Goal: Task Accomplishment & Management: Manage account settings

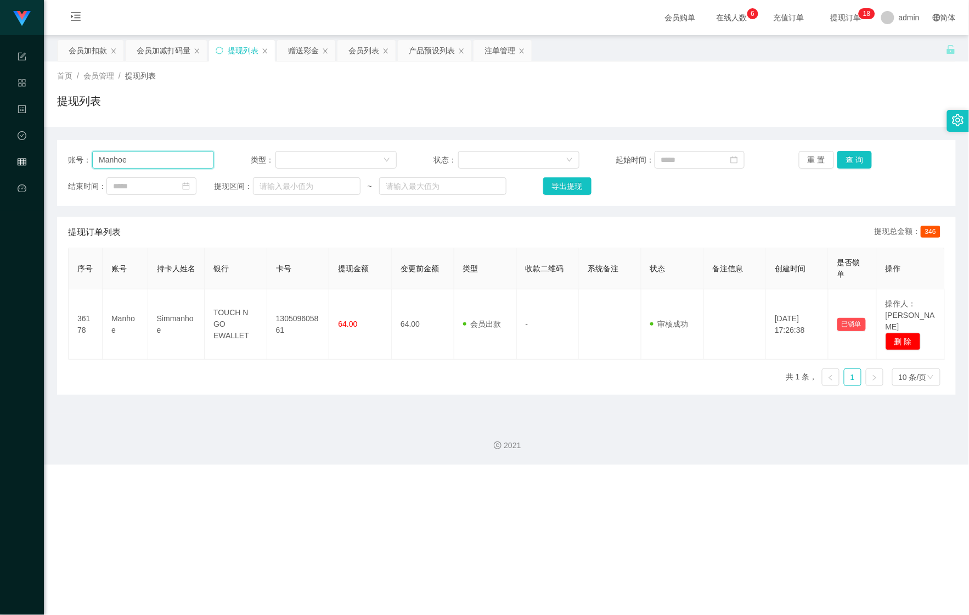
drag, startPoint x: 181, startPoint y: 159, endPoint x: 25, endPoint y: 152, distance: 156.0
click at [40, 156] on section "Shopee Workbench 系统配置 产品管理 内容中心 数据中心 会员管理 平台首页 保存配置 重置配置 整体风格设置 主题色 导航设置 内容区域宽度…" at bounding box center [484, 232] width 969 height 464
paste input "[PERSON_NAME] 1990"
type input "[PERSON_NAME] 1990"
drag, startPoint x: 857, startPoint y: 160, endPoint x: 848, endPoint y: 160, distance: 9.3
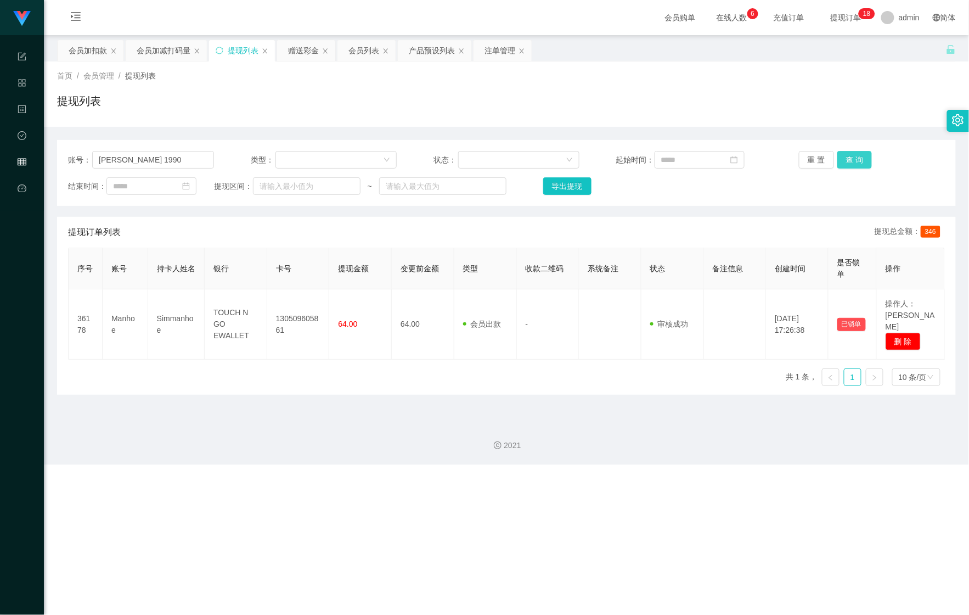
click at [857, 160] on button "查 询" at bounding box center [855, 160] width 35 height 18
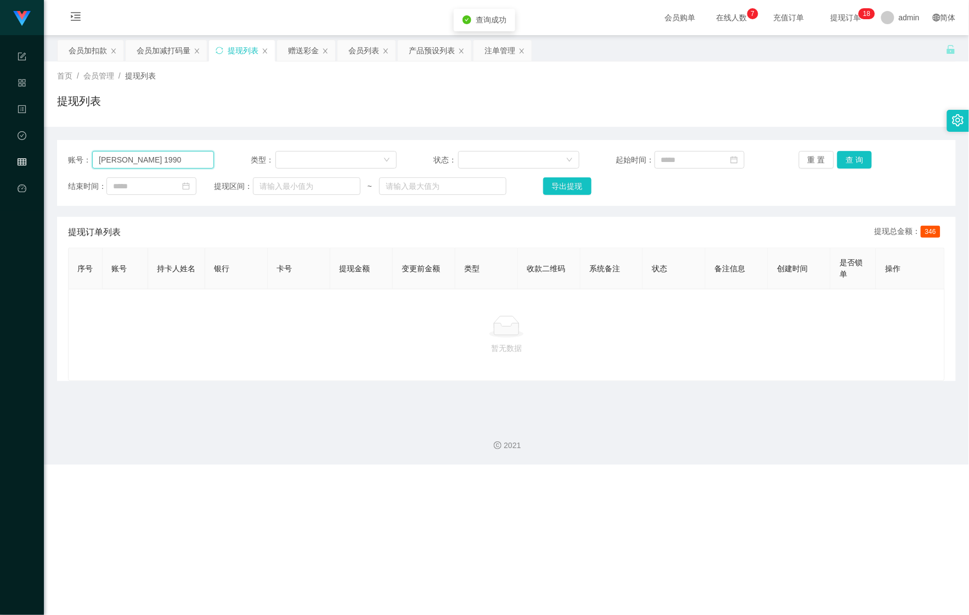
click at [141, 155] on input "[PERSON_NAME] 1990" at bounding box center [153, 160] width 122 height 18
click at [860, 156] on button "查 询" at bounding box center [855, 160] width 35 height 18
click at [860, 156] on button "查 询" at bounding box center [861, 160] width 47 height 18
drag, startPoint x: 99, startPoint y: 162, endPoint x: 110, endPoint y: 162, distance: 11.5
click at [99, 162] on input "[PERSON_NAME] 1990" at bounding box center [153, 160] width 122 height 18
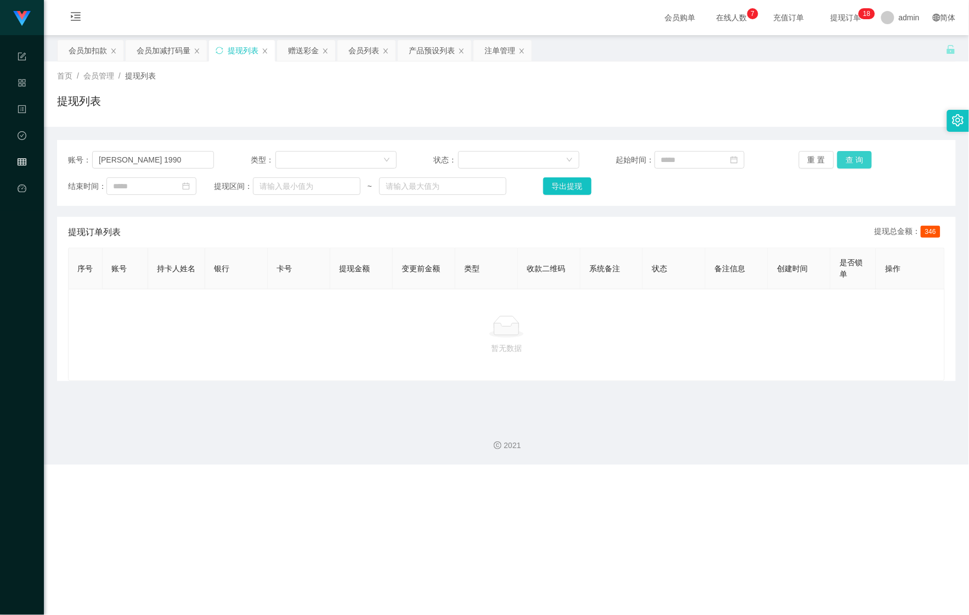
click at [856, 155] on button "查 询" at bounding box center [855, 160] width 35 height 18
click at [856, 158] on button "查 询" at bounding box center [855, 160] width 35 height 18
click at [69, 55] on div "会员加扣款" at bounding box center [88, 50] width 38 height 21
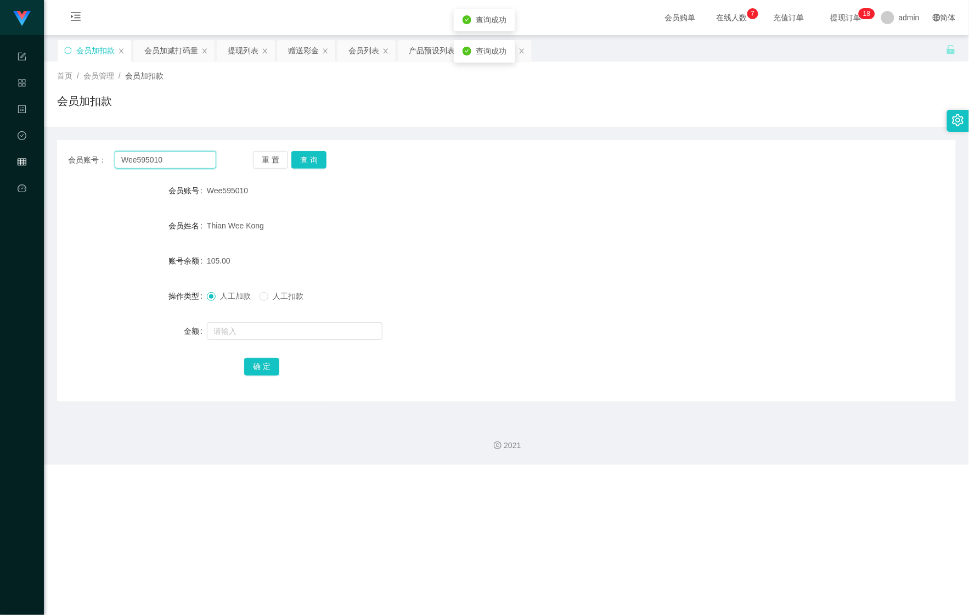
drag, startPoint x: 171, startPoint y: 164, endPoint x: -33, endPoint y: 152, distance: 204.5
click at [0, 152] on html "Shopee Workbench 系统配置 产品管理 内容中心 数据中心 会员管理 平台首页 保存配置 重置配置 整体风格设置 主题色 导航设置 内容区域宽度…" at bounding box center [484, 307] width 969 height 615
paste input "[PERSON_NAME] 199"
click at [317, 165] on button "查 询" at bounding box center [308, 160] width 35 height 18
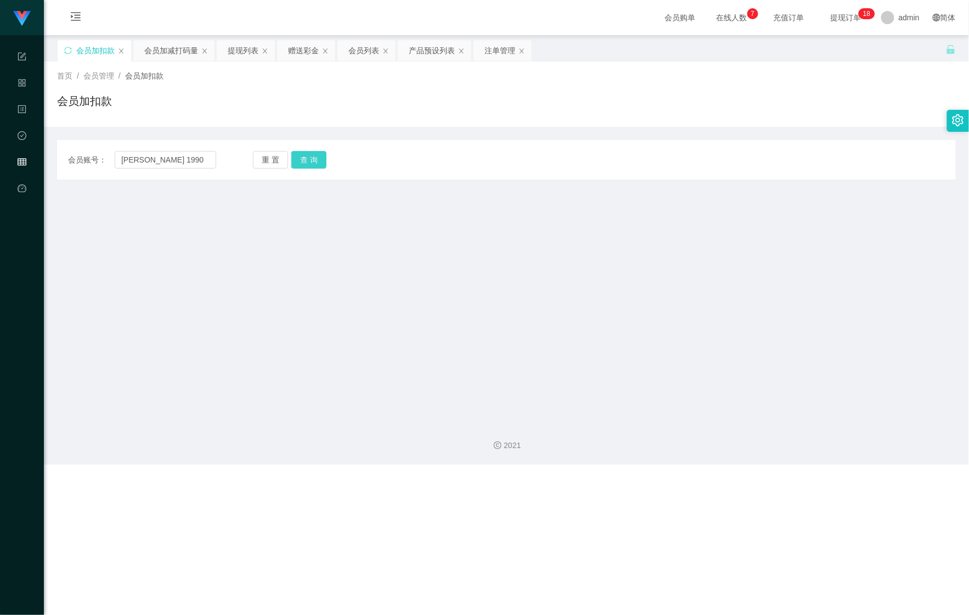
click at [316, 165] on button "查 询" at bounding box center [308, 160] width 35 height 18
click at [141, 163] on input "[PERSON_NAME] 1990" at bounding box center [166, 160] width 102 height 18
type input "Chris1990"
click at [310, 159] on button "查 询" at bounding box center [308, 160] width 35 height 18
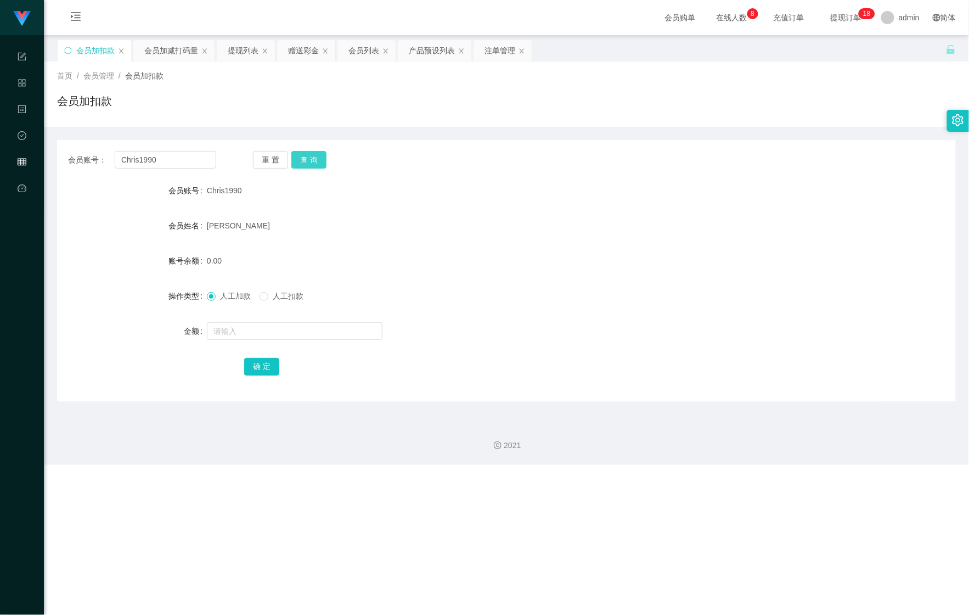
click at [317, 160] on button "查 询" at bounding box center [308, 160] width 35 height 18
click at [237, 55] on div "提现列表" at bounding box center [243, 50] width 31 height 21
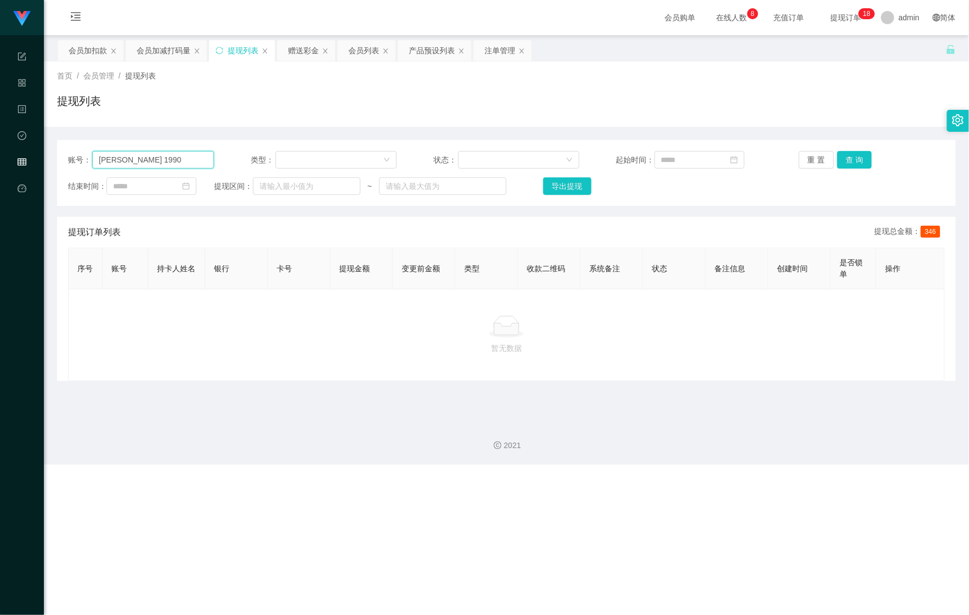
click at [121, 164] on input "[PERSON_NAME] 1990" at bounding box center [153, 160] width 122 height 18
click at [117, 161] on input "[PERSON_NAME] 1990" at bounding box center [153, 160] width 122 height 18
type input "Chris1990"
click at [845, 156] on button "查 询" at bounding box center [855, 160] width 35 height 18
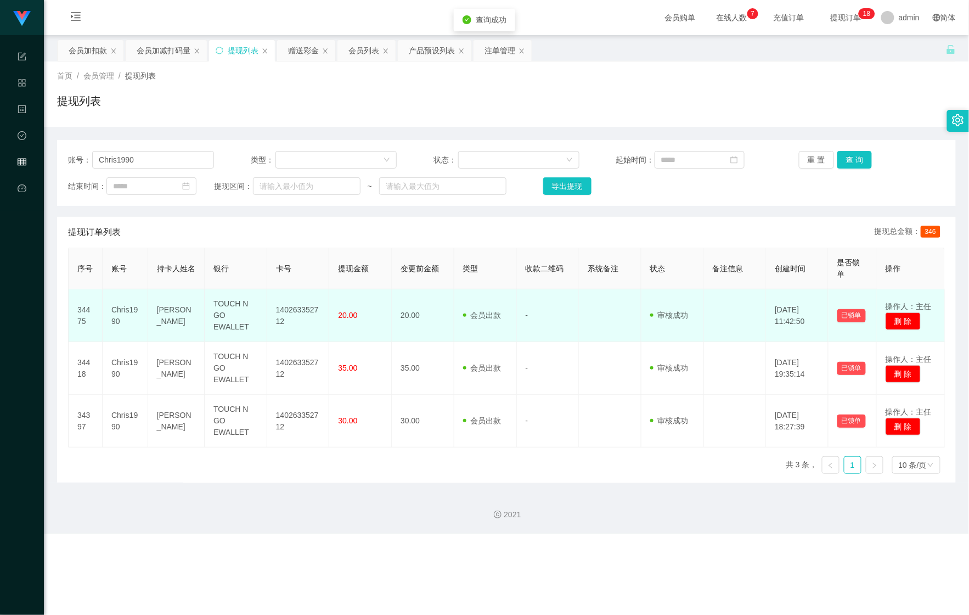
click at [284, 315] on td "140263352712" at bounding box center [298, 315] width 63 height 53
click at [292, 306] on td "140263352712" at bounding box center [298, 315] width 63 height 53
click at [284, 317] on td "140263352712" at bounding box center [298, 315] width 63 height 53
click at [293, 306] on td "140263352712" at bounding box center [298, 315] width 63 height 53
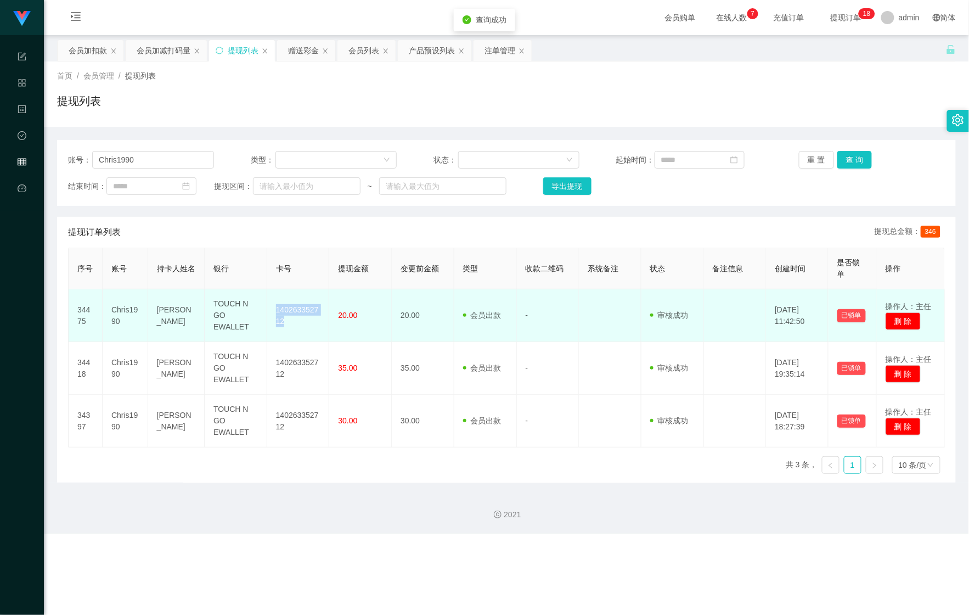
click at [293, 306] on td "140263352712" at bounding box center [298, 315] width 63 height 53
copy td "140263352712"
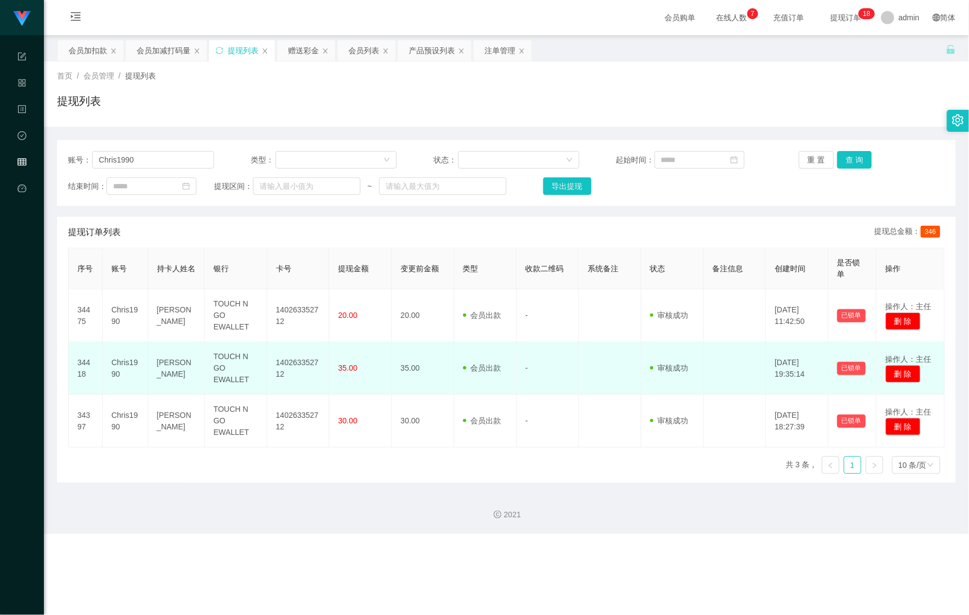
click at [296, 359] on td "140263352712" at bounding box center [298, 368] width 63 height 53
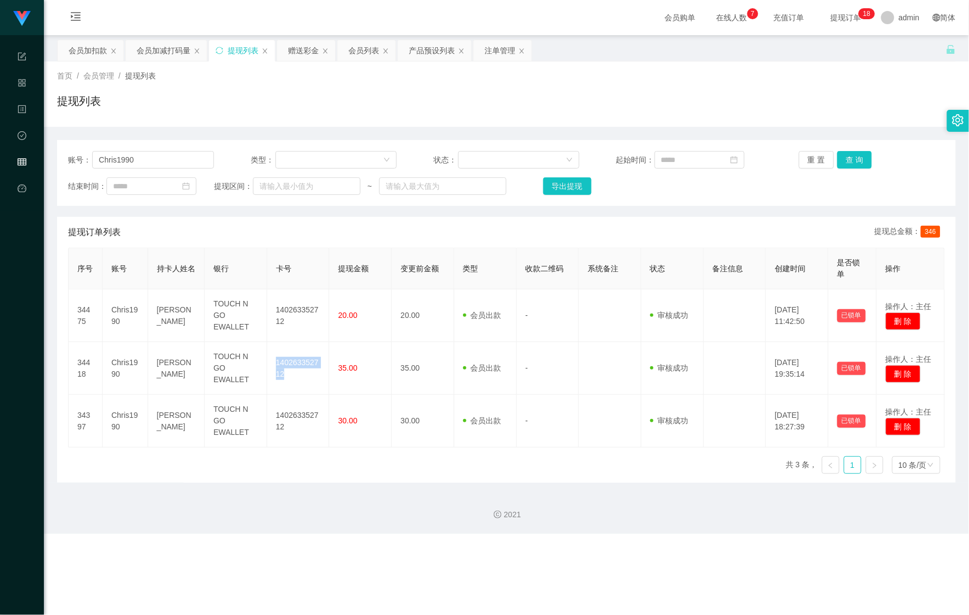
copy td "140263352712"
drag, startPoint x: 138, startPoint y: 163, endPoint x: -12, endPoint y: 150, distance: 150.9
click at [0, 150] on html "Shopee Workbench 系统配置 产品管理 内容中心 数据中心 会员管理 平台首页 保存配置 重置配置 整体风格设置 主题色 导航设置 内容区域宽度…" at bounding box center [484, 307] width 969 height 615
drag, startPoint x: 160, startPoint y: 49, endPoint x: 180, endPoint y: 71, distance: 29.5
click at [160, 49] on div "会员加减打码量" at bounding box center [164, 50] width 54 height 21
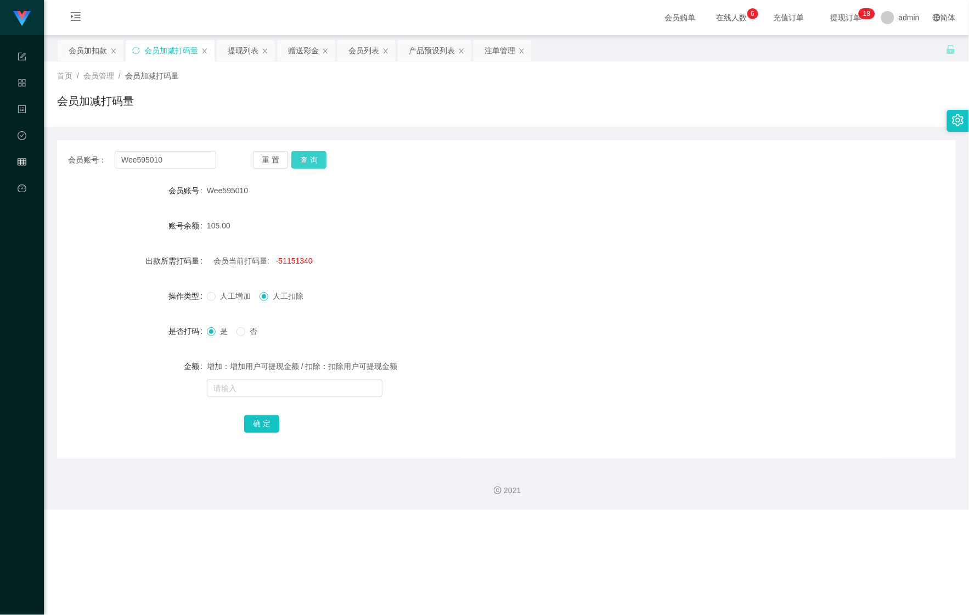
click at [317, 157] on button "查 询" at bounding box center [308, 160] width 35 height 18
click at [246, 55] on div "提现列表" at bounding box center [243, 50] width 31 height 21
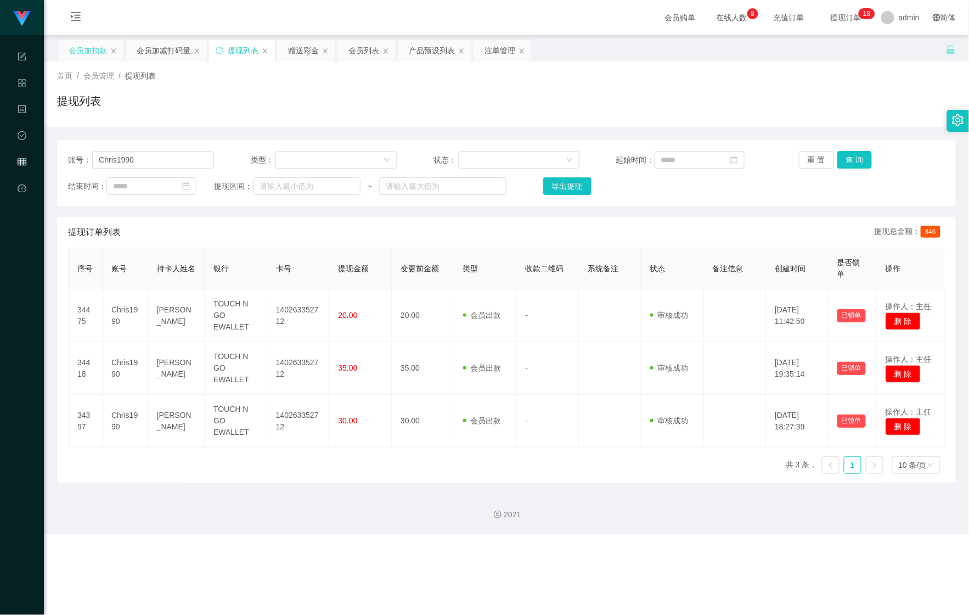
click at [80, 42] on div "会员加扣款" at bounding box center [88, 50] width 38 height 21
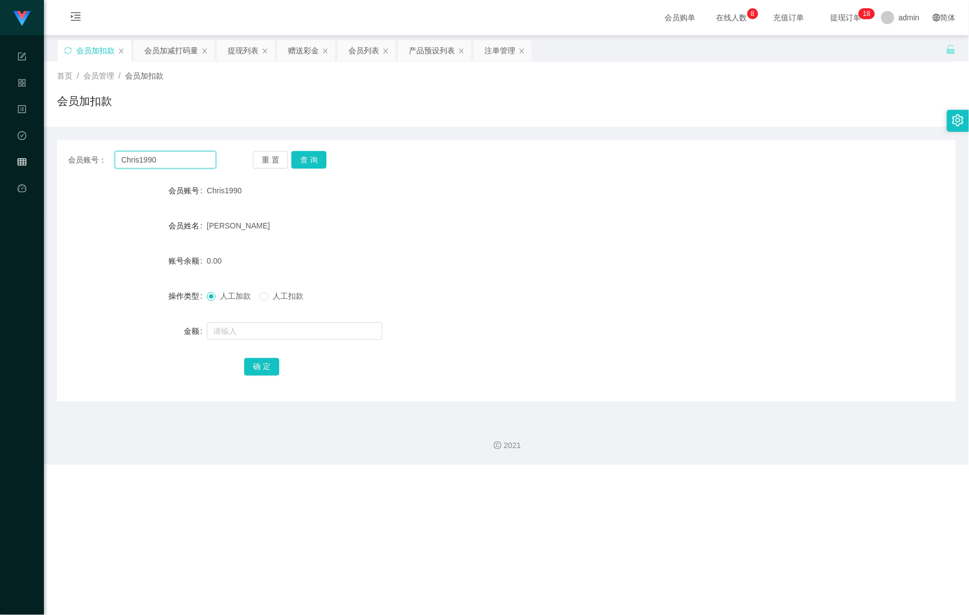
drag, startPoint x: 93, startPoint y: 160, endPoint x: 222, endPoint y: 154, distance: 129.2
click at [52, 160] on main "关闭左侧 关闭右侧 关闭其它 刷新页面 会员加扣款 会员加减打码量 提现列表 赠送彩金 会员列表 产品预设列表 注单管理 首页 / 会员管理 / 会员加扣款 …" at bounding box center [506, 224] width 925 height 378
drag, startPoint x: 310, startPoint y: 159, endPoint x: 306, endPoint y: 170, distance: 11.6
click at [310, 159] on button "查 询" at bounding box center [308, 160] width 35 height 18
click at [266, 332] on input "text" at bounding box center [295, 331] width 176 height 18
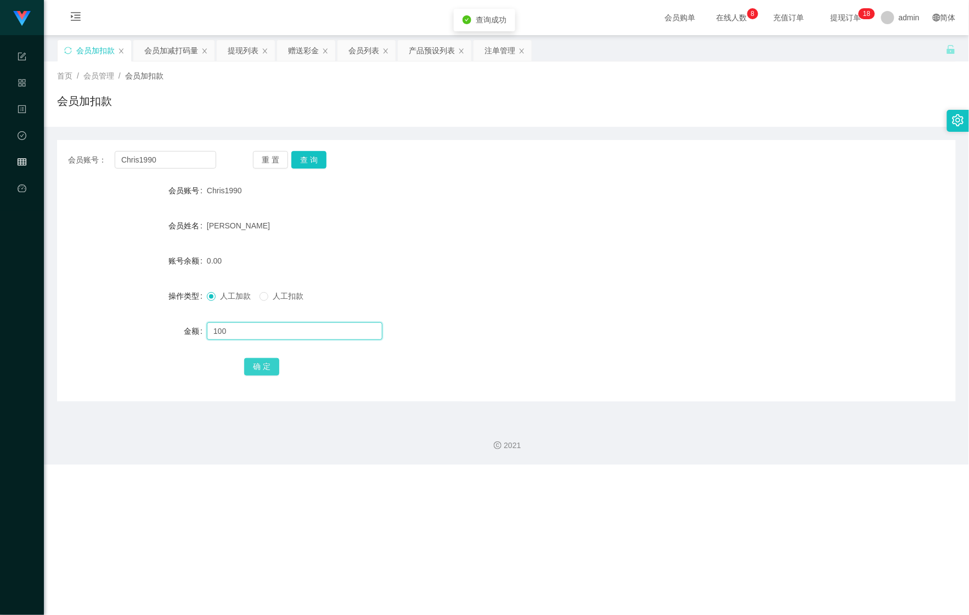
type input "100"
drag, startPoint x: 257, startPoint y: 367, endPoint x: 252, endPoint y: 341, distance: 26.8
click at [257, 367] on button "确 定" at bounding box center [261, 367] width 35 height 18
click at [172, 53] on div "会员加减打码量" at bounding box center [171, 50] width 54 height 21
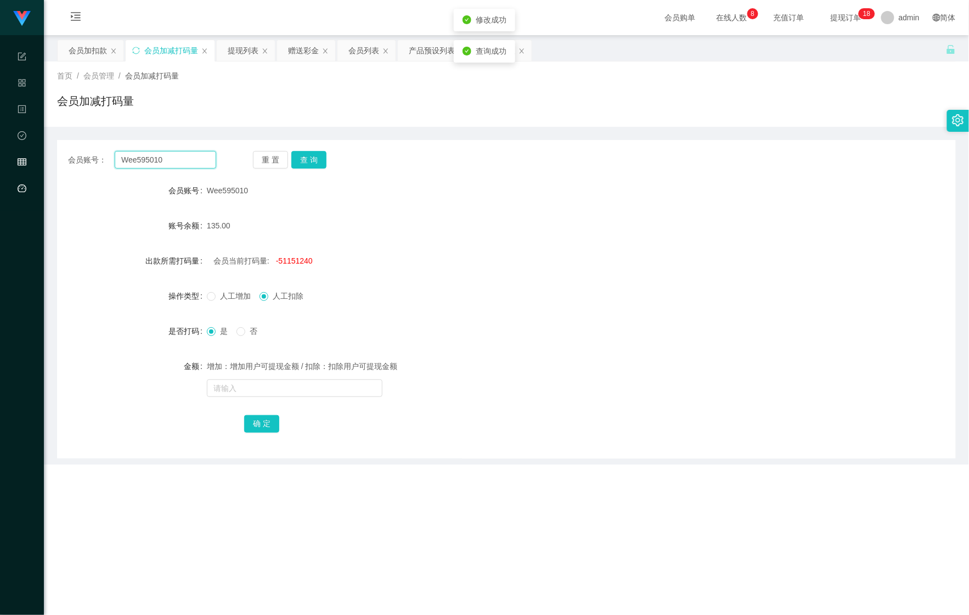
drag, startPoint x: 175, startPoint y: 161, endPoint x: 34, endPoint y: 167, distance: 140.6
click at [0, 161] on html "Shopee Workbench 系统配置 产品管理 内容中心 数据中心 会员管理 平台首页 保存配置 重置配置 整体风格设置 主题色 导航设置 内容区域宽度…" at bounding box center [484, 307] width 969 height 615
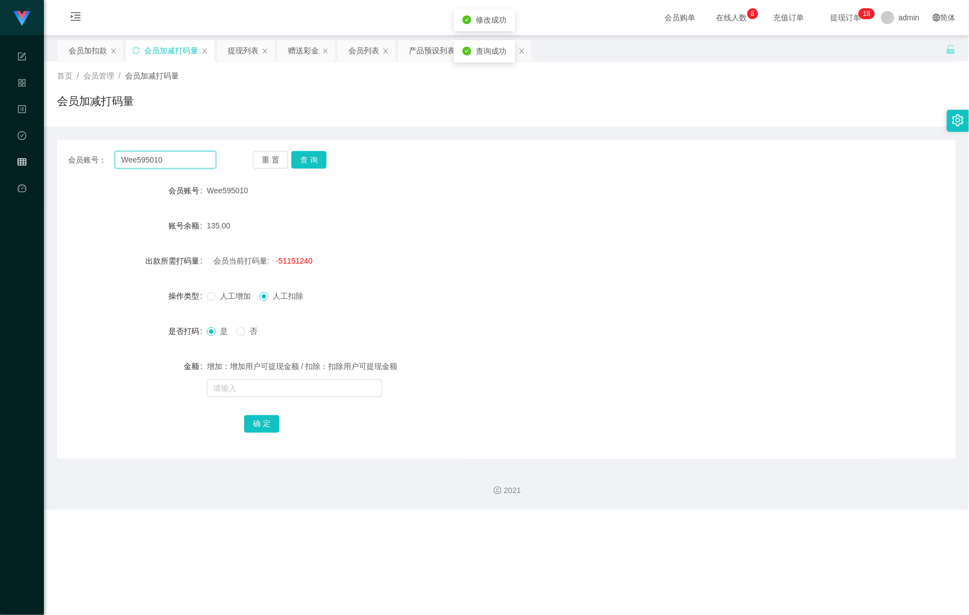
paste input "Chris199"
type input "Chris1990"
click at [330, 156] on div "重 置 查 询" at bounding box center [327, 160] width 148 height 18
click at [316, 156] on button "查 询" at bounding box center [308, 160] width 35 height 18
click at [315, 156] on button "查 询" at bounding box center [308, 160] width 35 height 18
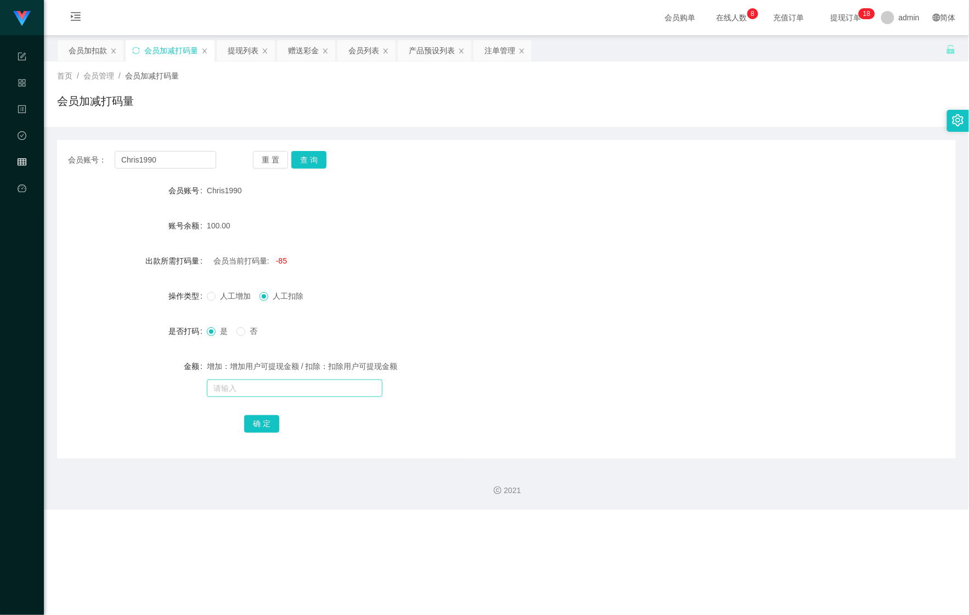
drag, startPoint x: 229, startPoint y: 373, endPoint x: 228, endPoint y: 386, distance: 13.2
click at [229, 378] on div "增加：增加用户可提现金额 / 扣除：扣除用户可提现金额" at bounding box center [469, 377] width 525 height 44
click at [229, 386] on input "text" at bounding box center [295, 388] width 176 height 18
type input "1414514"
click at [254, 420] on button "确 定" at bounding box center [261, 424] width 35 height 18
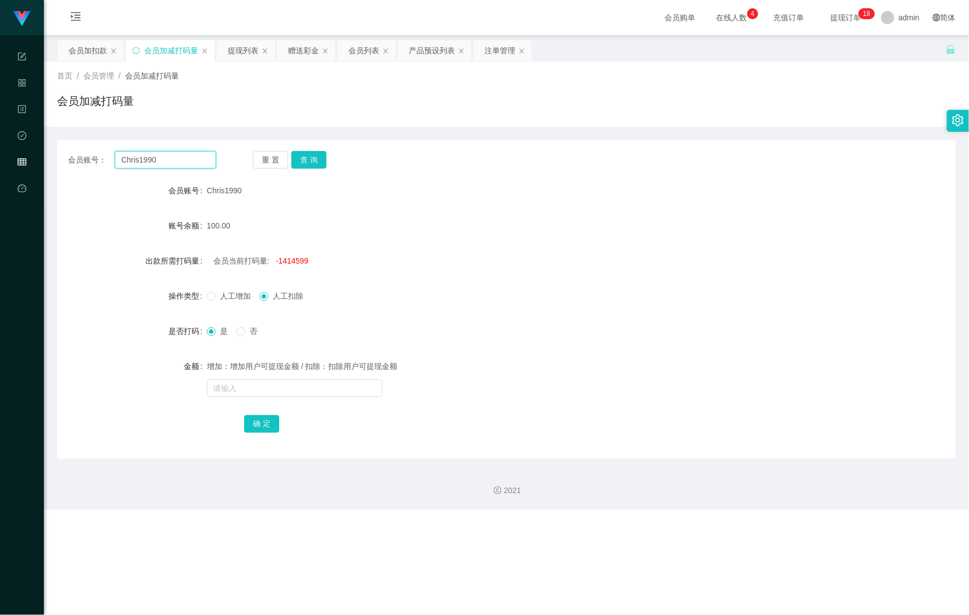
drag, startPoint x: 91, startPoint y: 161, endPoint x: 170, endPoint y: 155, distance: 79.3
click at [56, 156] on main "关闭左侧 关闭右侧 关闭其它 刷新页面 会员加扣款 会员加减打码量 提现列表 赠送彩金 会员列表 产品预设列表 注单管理 首页 / 会员管理 / 会员加减打码…" at bounding box center [506, 246] width 925 height 423
click at [310, 157] on button "查 询" at bounding box center [308, 160] width 35 height 18
click at [370, 47] on div "会员列表" at bounding box center [364, 50] width 31 height 21
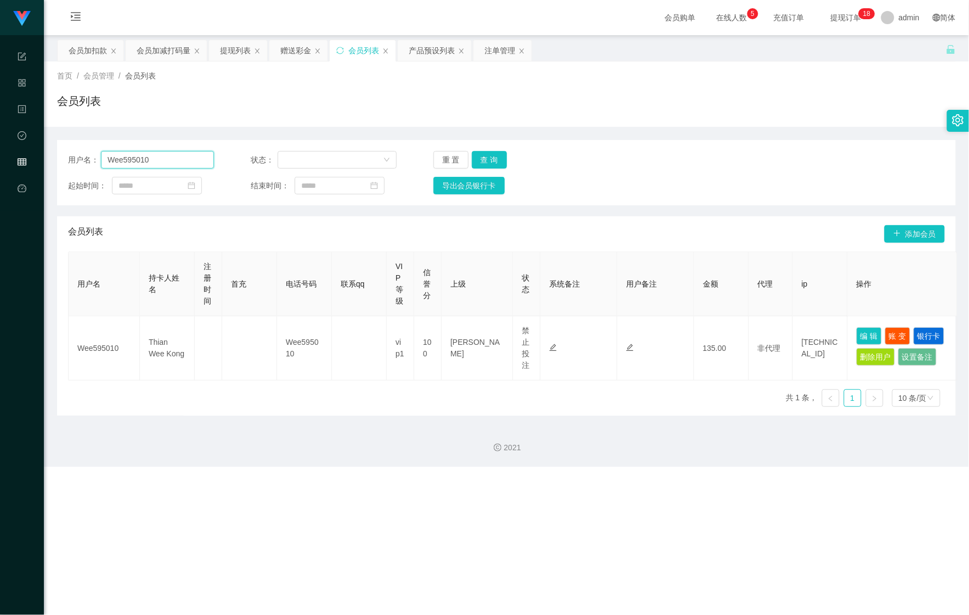
drag, startPoint x: -45, startPoint y: 159, endPoint x: -50, endPoint y: 158, distance: 5.5
click at [0, 158] on html "Shopee Workbench 系统配置 产品管理 内容中心 数据中心 会员管理 平台首页 保存配置 重置配置 整体风格设置 主题色 导航设置 内容区域宽度…" at bounding box center [484, 307] width 969 height 615
paste input "Chris199"
type input "Chris1990"
click at [492, 154] on button "查 询" at bounding box center [489, 160] width 35 height 18
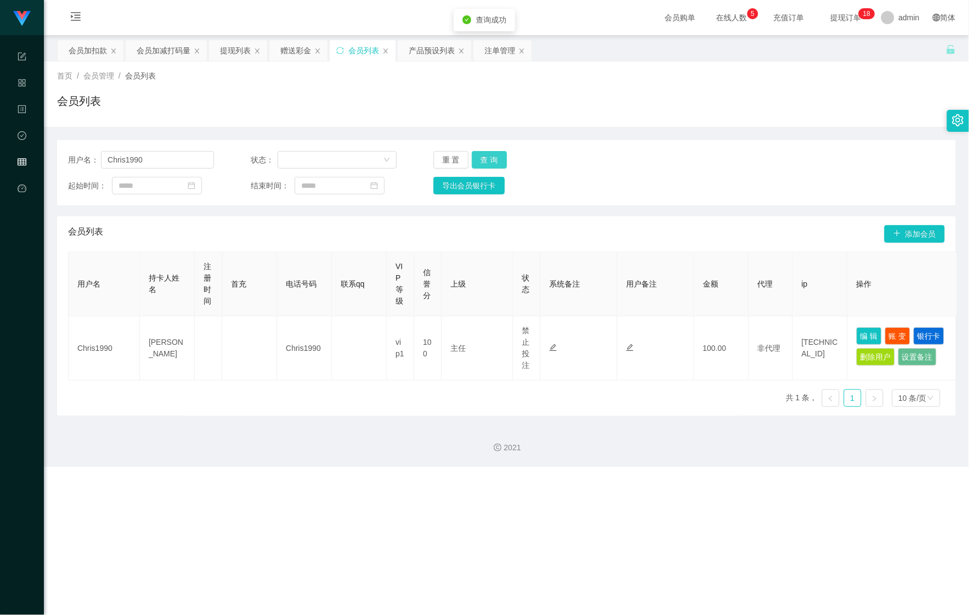
click at [492, 154] on button "查 询" at bounding box center [489, 160] width 35 height 18
click at [505, 47] on span "查询成功" at bounding box center [491, 51] width 31 height 9
click at [501, 54] on div "注单管理" at bounding box center [500, 50] width 31 height 21
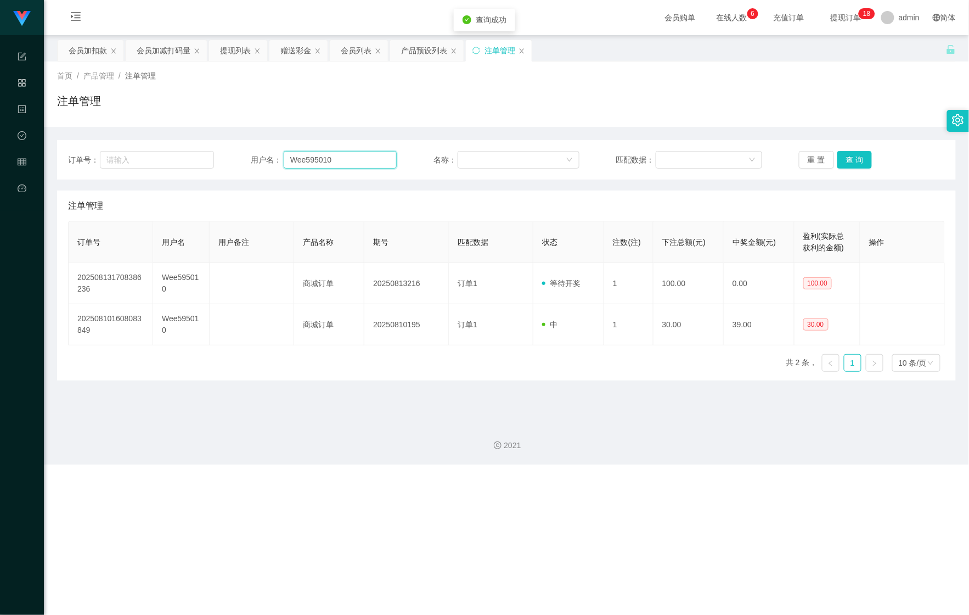
drag, startPoint x: 360, startPoint y: 153, endPoint x: 217, endPoint y: 156, distance: 142.8
click at [223, 156] on div "订单号： 用户名： Wee595010 名称： 匹配数据： 重 置 查 询" at bounding box center [506, 160] width 877 height 18
paste input "Chris199"
type input "Chris1990"
click at [847, 160] on button "查 询" at bounding box center [855, 160] width 35 height 18
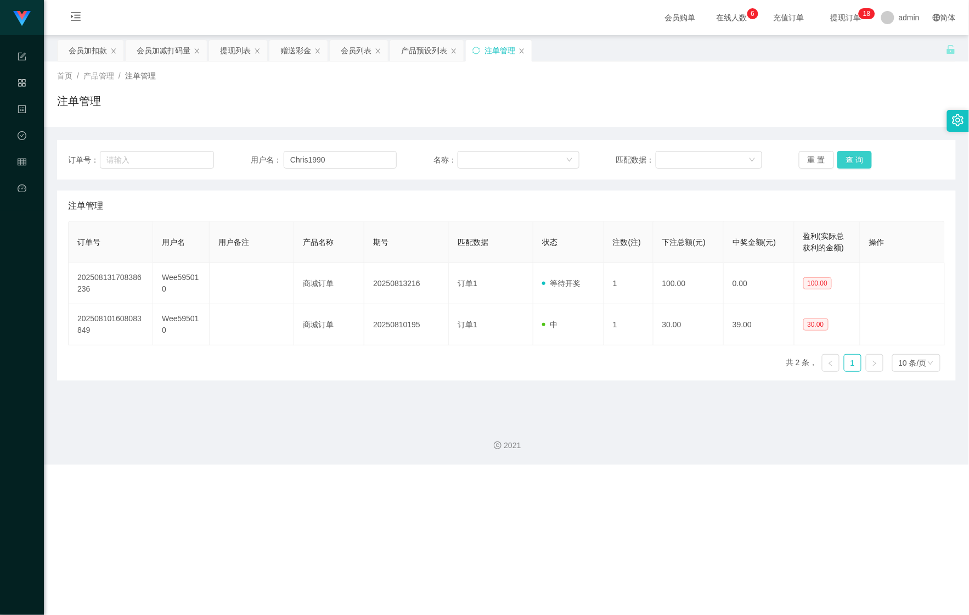
click at [847, 160] on button "查 询" at bounding box center [855, 160] width 35 height 18
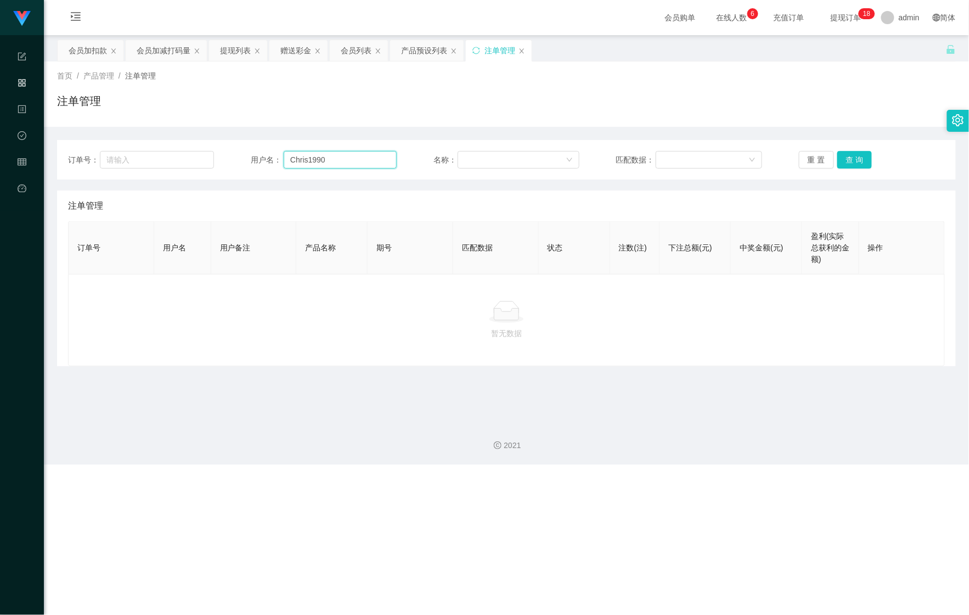
click at [345, 160] on input "Chris1990" at bounding box center [340, 160] width 113 height 18
click at [354, 52] on div "会员列表" at bounding box center [356, 50] width 31 height 21
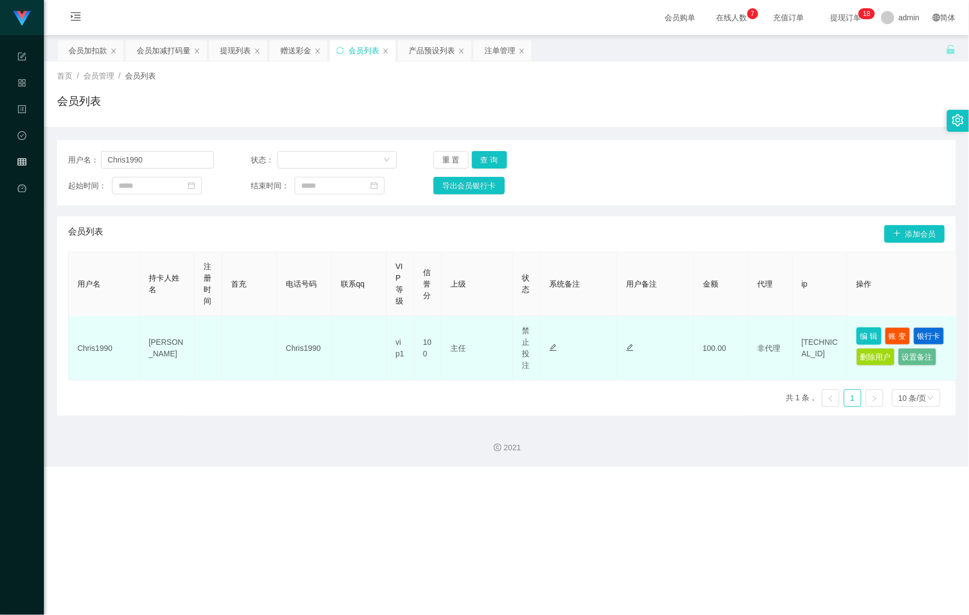
click at [873, 333] on button "编 辑" at bounding box center [869, 336] width 25 height 18
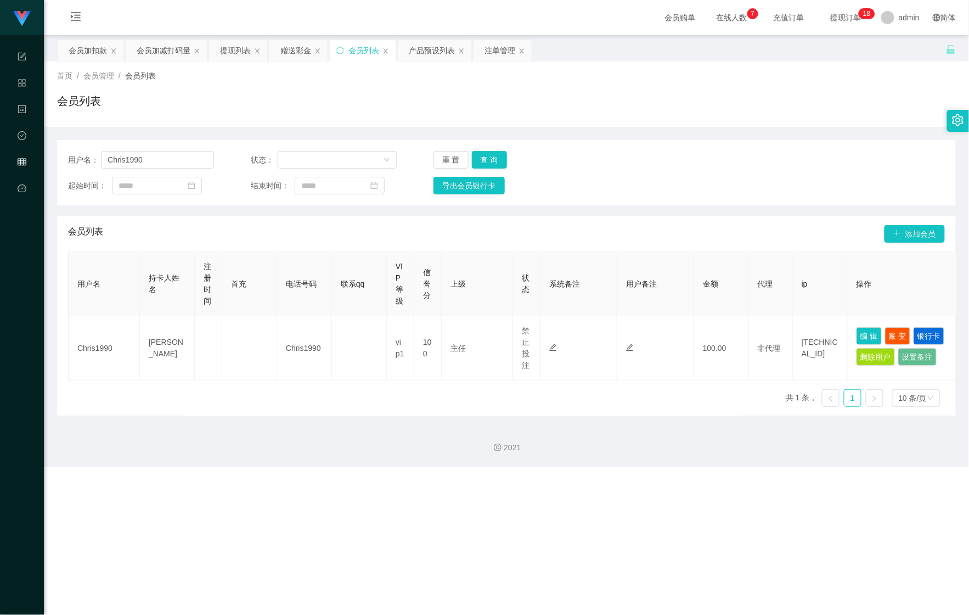
type input "Chris1990"
type input "[PERSON_NAME]"
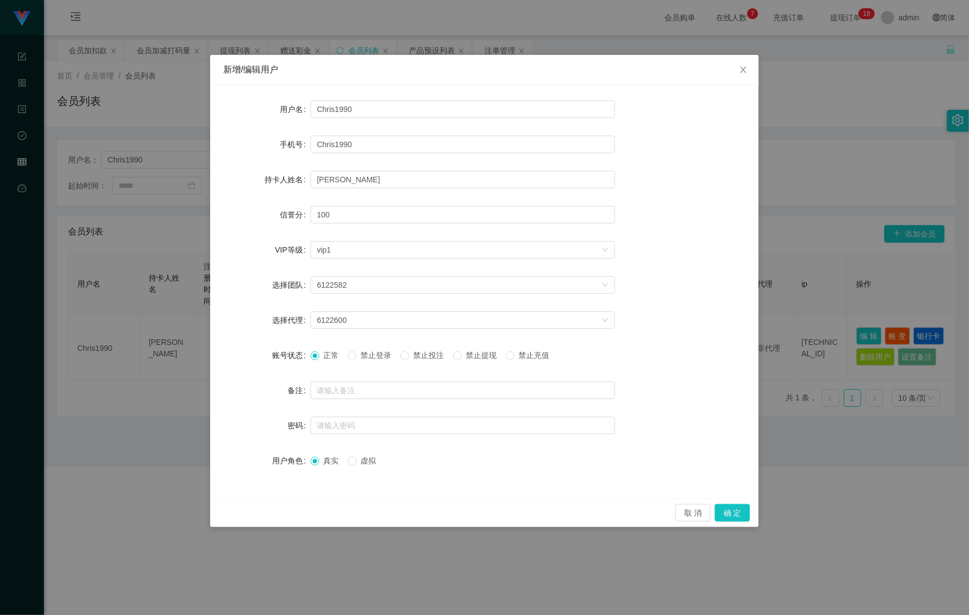
click at [732, 501] on div "取 消 确 定" at bounding box center [484, 512] width 549 height 29
click at [732, 514] on button "确 定" at bounding box center [732, 513] width 35 height 18
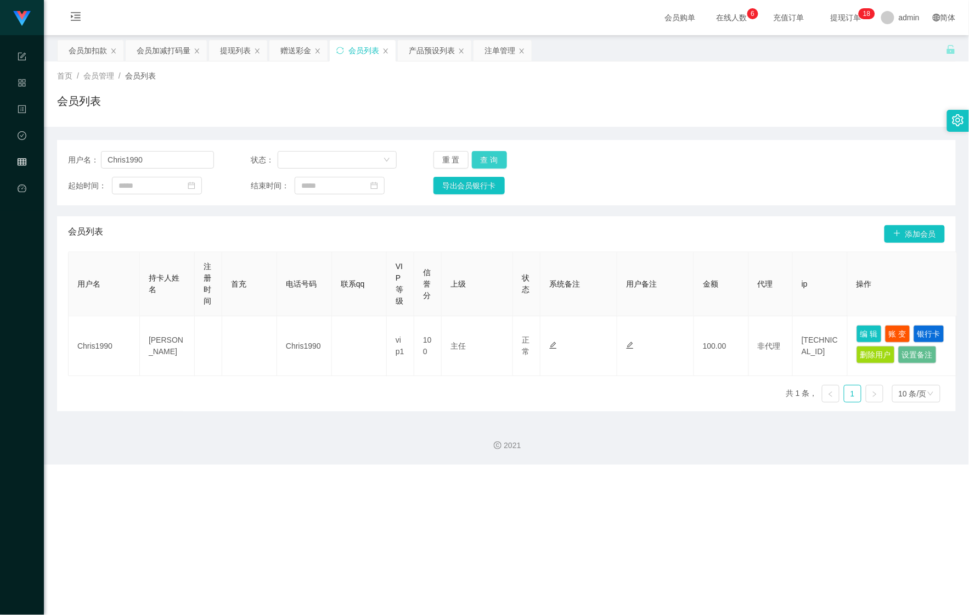
click at [481, 161] on button "查 询" at bounding box center [489, 160] width 35 height 18
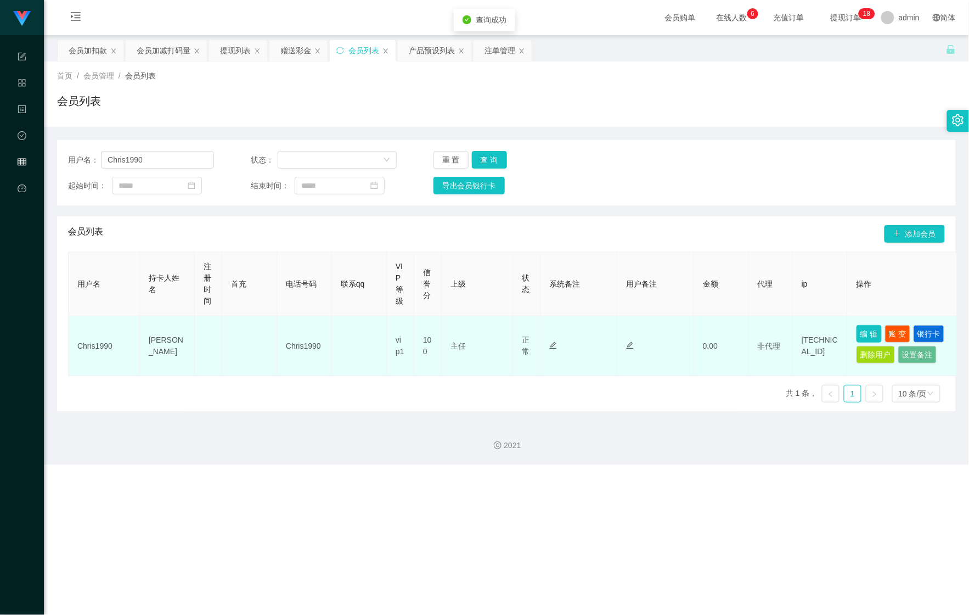
click at [859, 328] on button "编 辑" at bounding box center [869, 334] width 25 height 18
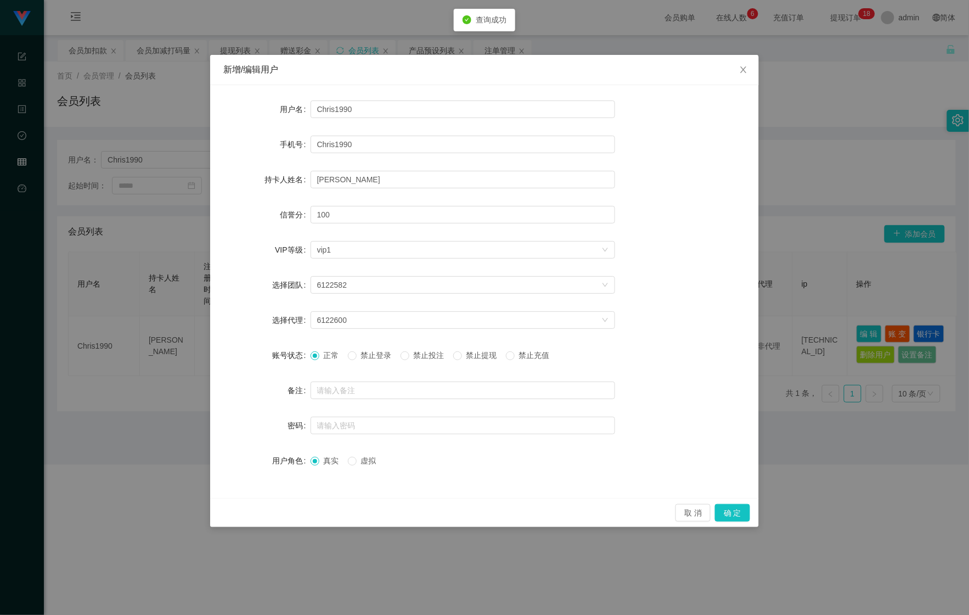
click at [425, 353] on span "禁止投注" at bounding box center [429, 355] width 40 height 9
click at [755, 498] on div "取 消 确 定" at bounding box center [484, 512] width 549 height 29
click at [754, 499] on div "取 消 确 定" at bounding box center [484, 512] width 549 height 29
click at [733, 503] on div "取 消 确 定" at bounding box center [484, 512] width 549 height 29
click at [732, 507] on button "确 定" at bounding box center [732, 513] width 35 height 18
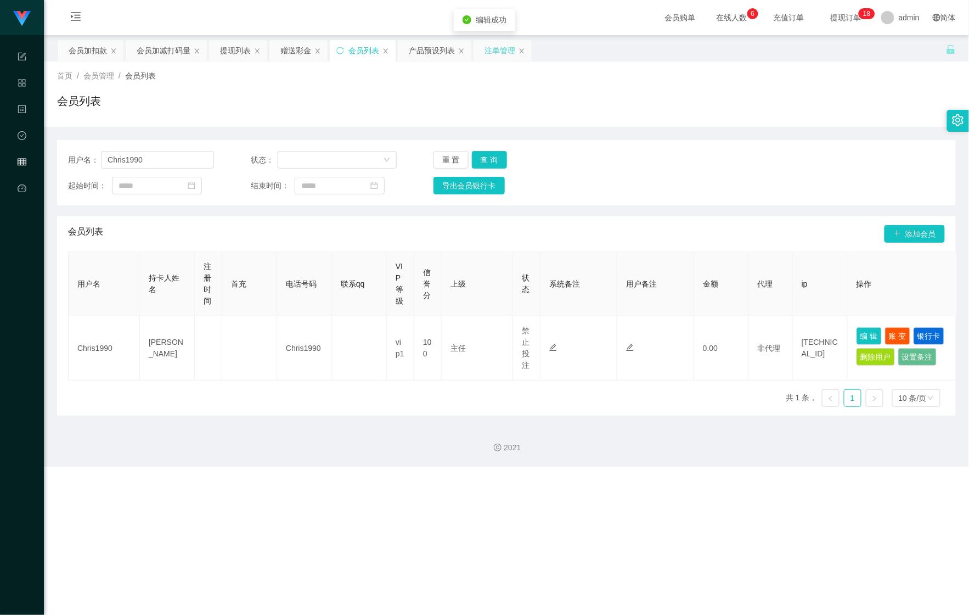
click at [486, 53] on div "注单管理" at bounding box center [500, 50] width 31 height 21
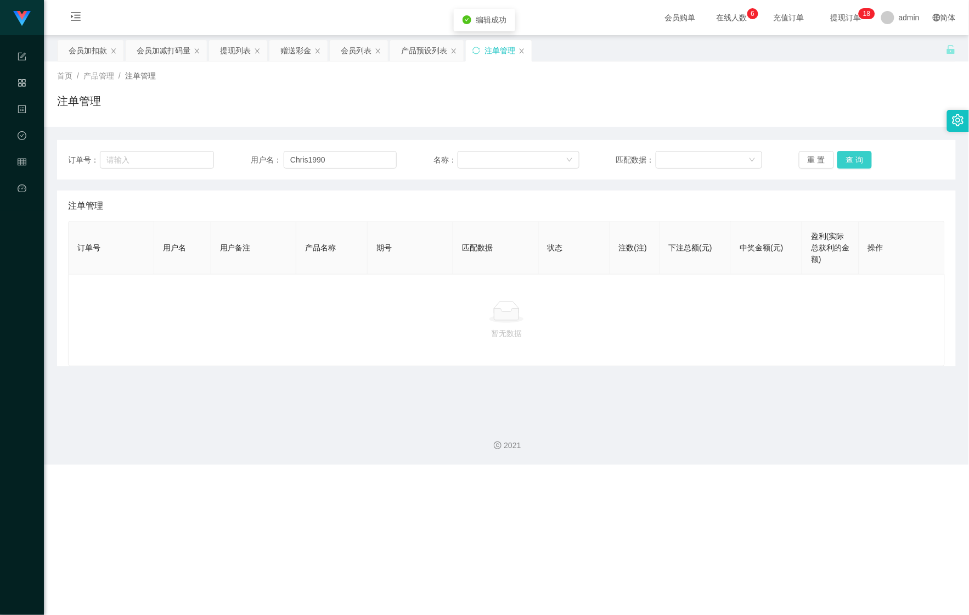
click at [844, 160] on button "查 询" at bounding box center [855, 160] width 35 height 18
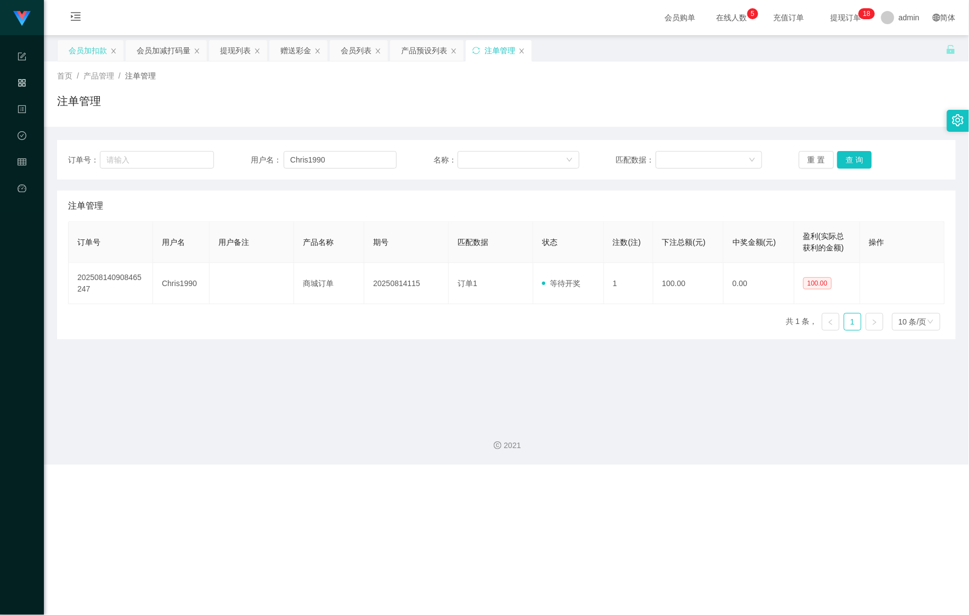
drag, startPoint x: 84, startPoint y: 44, endPoint x: 95, endPoint y: 58, distance: 17.1
click at [84, 44] on div "会员加扣款" at bounding box center [88, 50] width 38 height 21
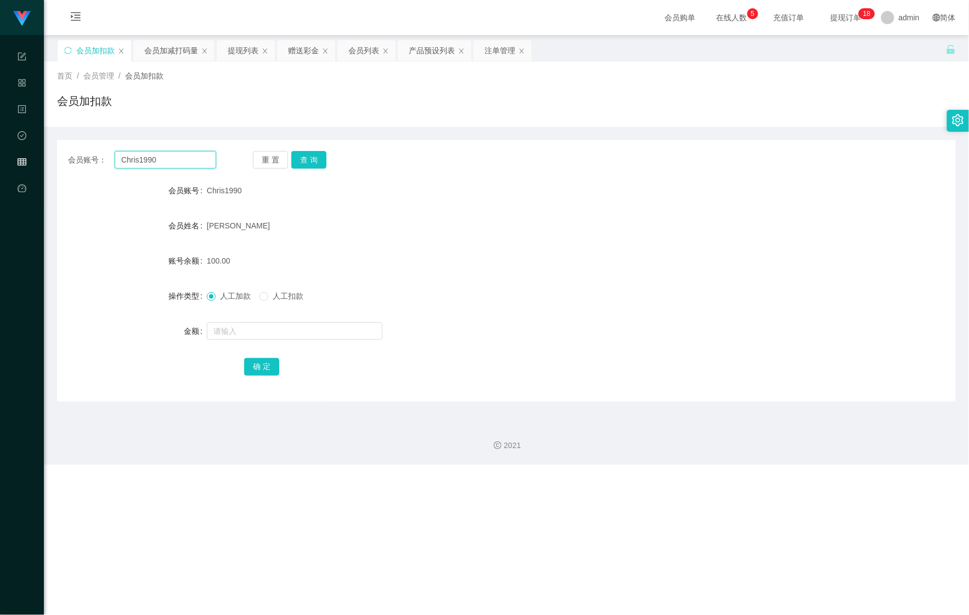
drag, startPoint x: 139, startPoint y: 157, endPoint x: 86, endPoint y: 158, distance: 52.7
click at [75, 156] on div "会员账号： Chris1990" at bounding box center [142, 160] width 148 height 18
paste input "leehui_"
type input "leehui_"
click at [319, 160] on button "查 询" at bounding box center [308, 160] width 35 height 18
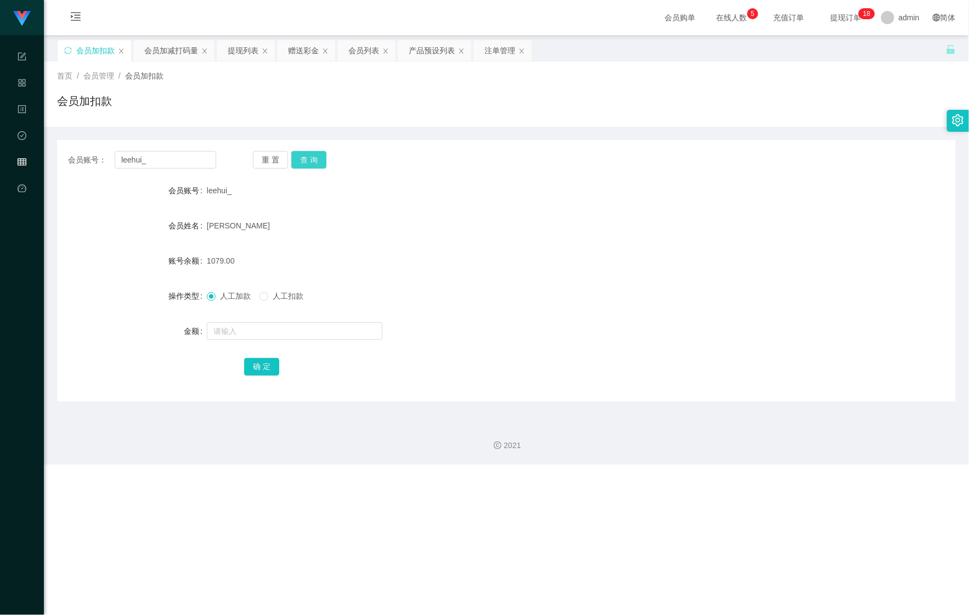
click at [319, 160] on button "查 询" at bounding box center [308, 160] width 35 height 18
click at [283, 346] on form "会员账号 leehui_ 会员姓名 [PERSON_NAME] 账号余额 1079.00 操作类型 人工加款 人工扣款 金额 确 定" at bounding box center [506, 278] width 899 height 198
click at [295, 335] on input "text" at bounding box center [295, 331] width 176 height 18
type input "1321"
click at [264, 360] on button "确 定" at bounding box center [261, 367] width 35 height 18
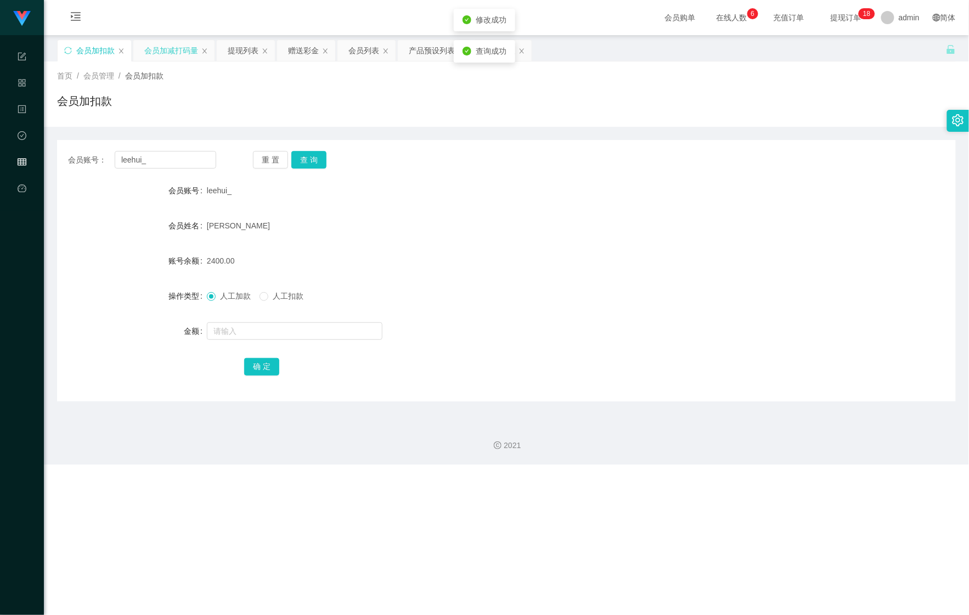
click at [155, 44] on div "会员加减打码量" at bounding box center [171, 50] width 54 height 21
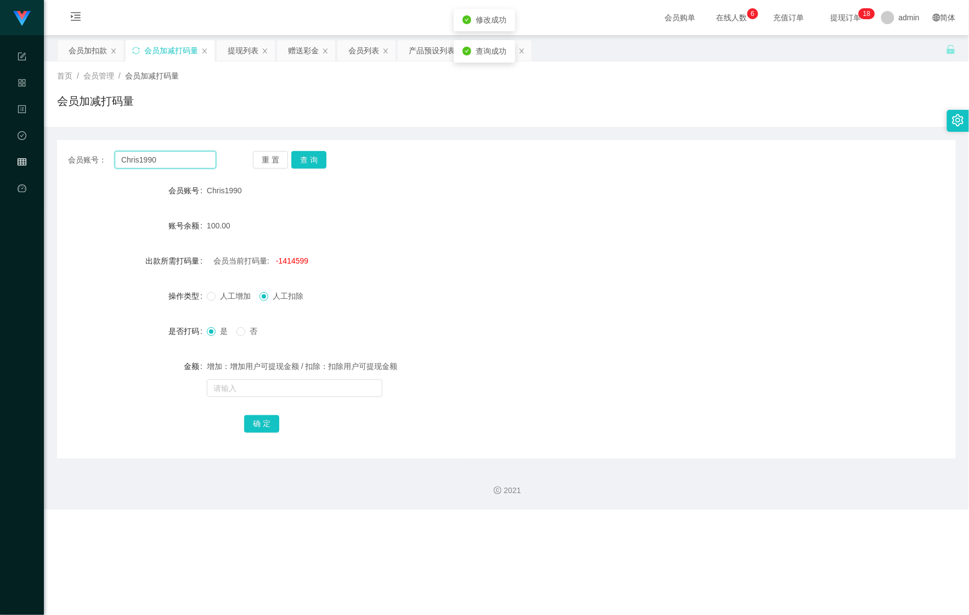
drag, startPoint x: 176, startPoint y: 163, endPoint x: 51, endPoint y: 165, distance: 125.2
click at [51, 165] on main "关闭左侧 关闭右侧 关闭其它 刷新页面 会员加扣款 会员加减打码量 提现列表 赠送彩金 会员列表 产品预设列表 注单管理 首页 / 会员管理 / 会员加减打码…" at bounding box center [506, 246] width 925 height 423
paste input "leehui_"
type input "leehui_"
click at [296, 160] on button "查 询" at bounding box center [308, 160] width 35 height 18
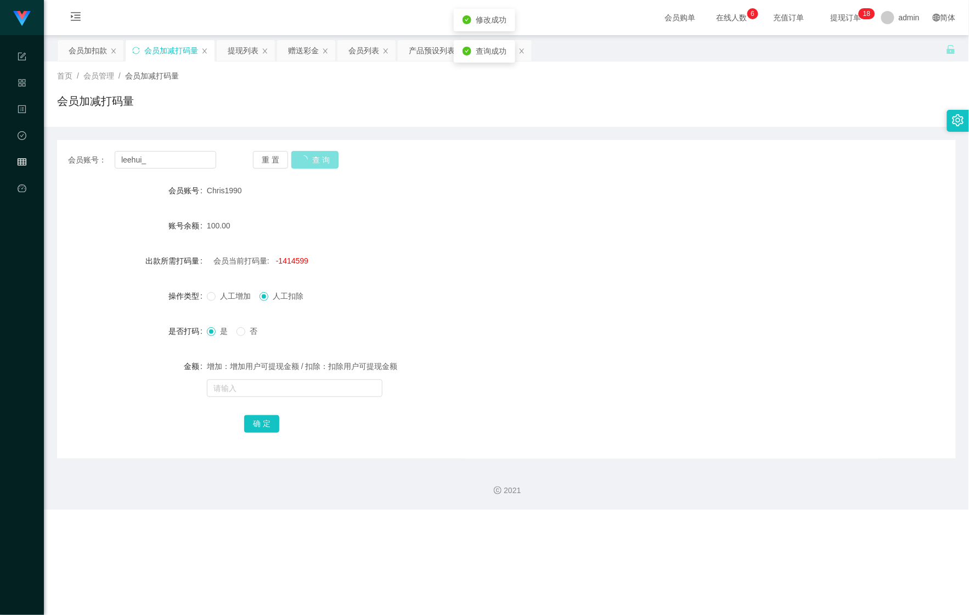
click at [296, 160] on button "查 询" at bounding box center [314, 160] width 47 height 18
